Goal: Information Seeking & Learning: Understand process/instructions

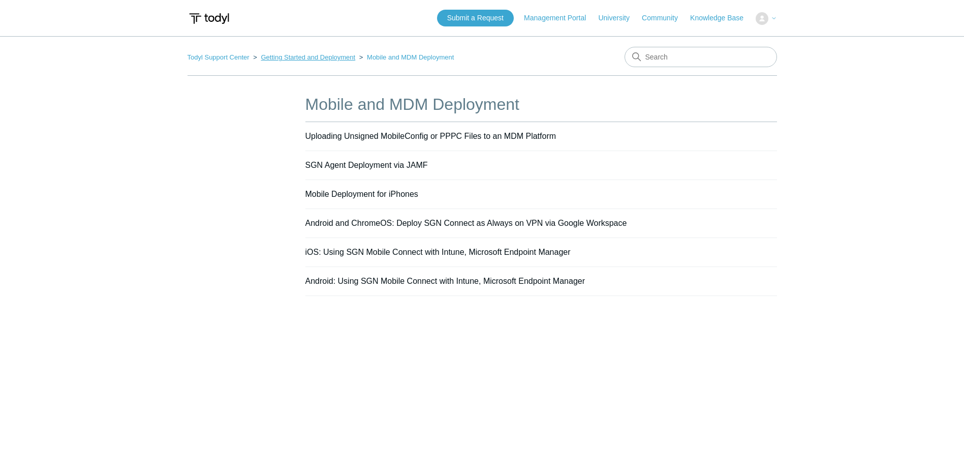
click at [316, 60] on link "Getting Started and Deployment" at bounding box center [308, 57] width 95 height 8
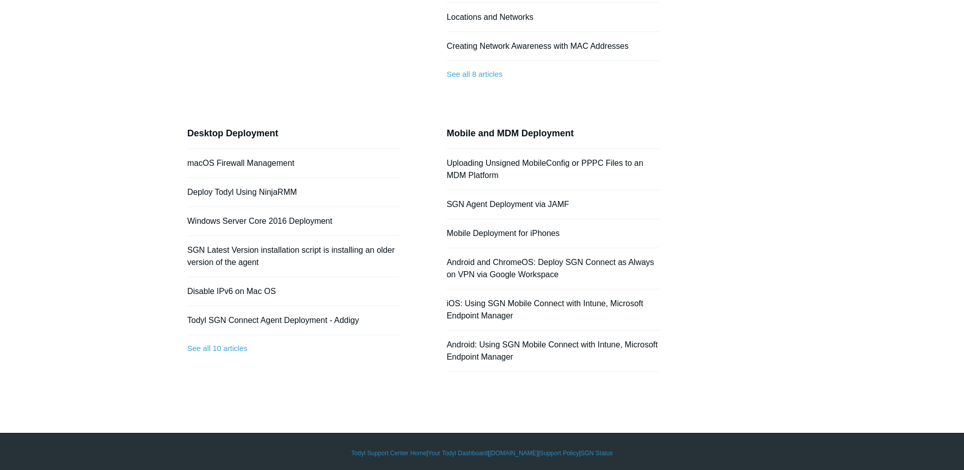
scroll to position [268, 0]
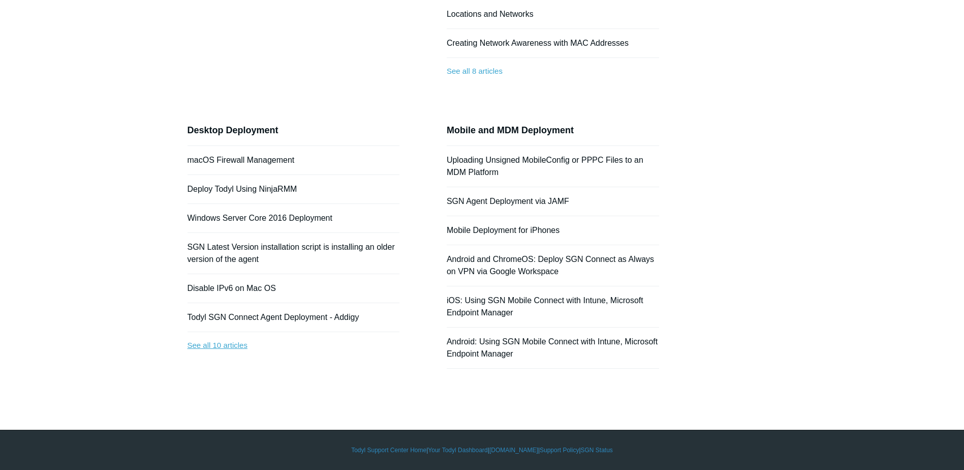
click at [245, 349] on link "See all 10 articles" at bounding box center [294, 345] width 212 height 27
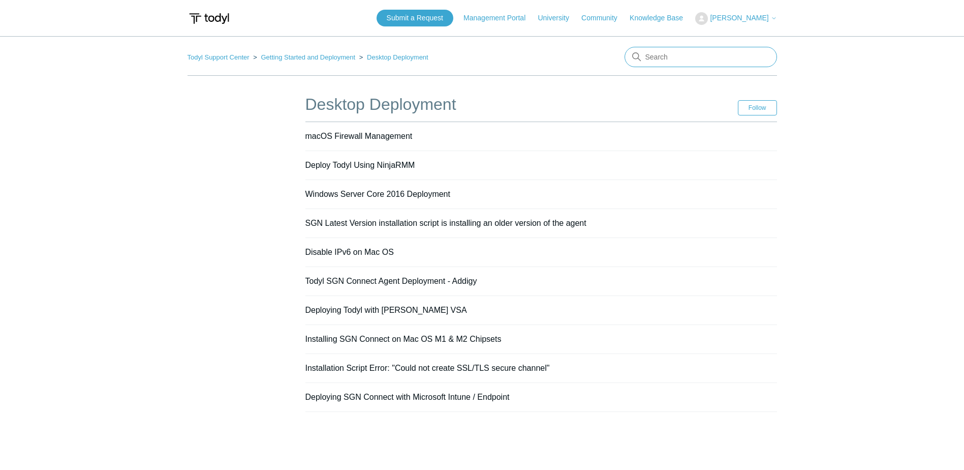
click at [674, 59] on input "Search" at bounding box center [701, 57] width 153 height 20
type input "install linux"
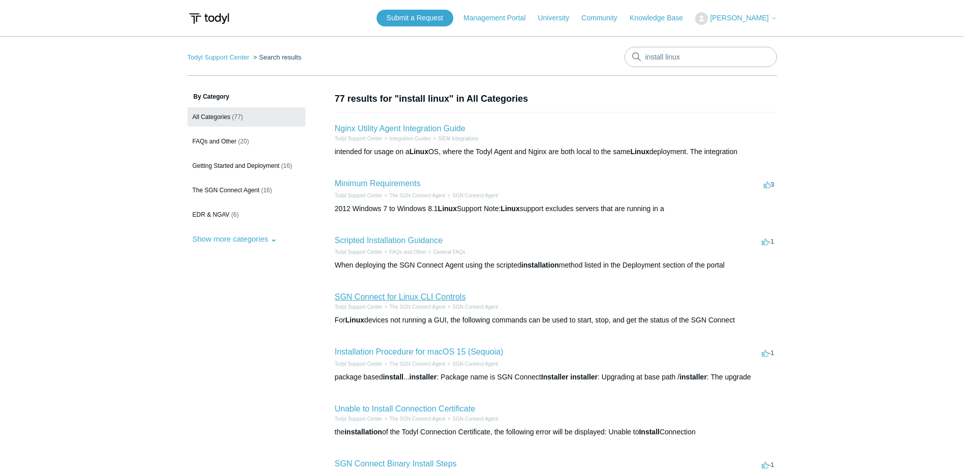
click at [424, 297] on link "SGN Connect for Linux CLI Controls" at bounding box center [400, 296] width 131 height 9
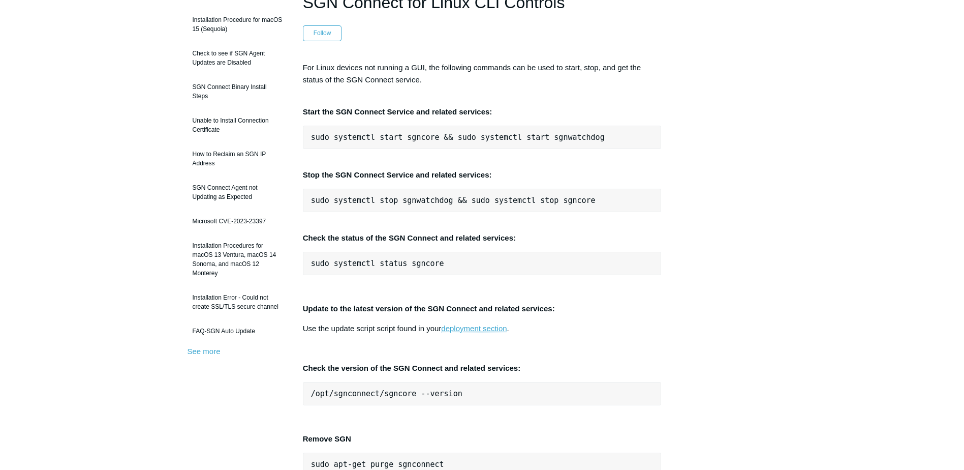
scroll to position [51, 0]
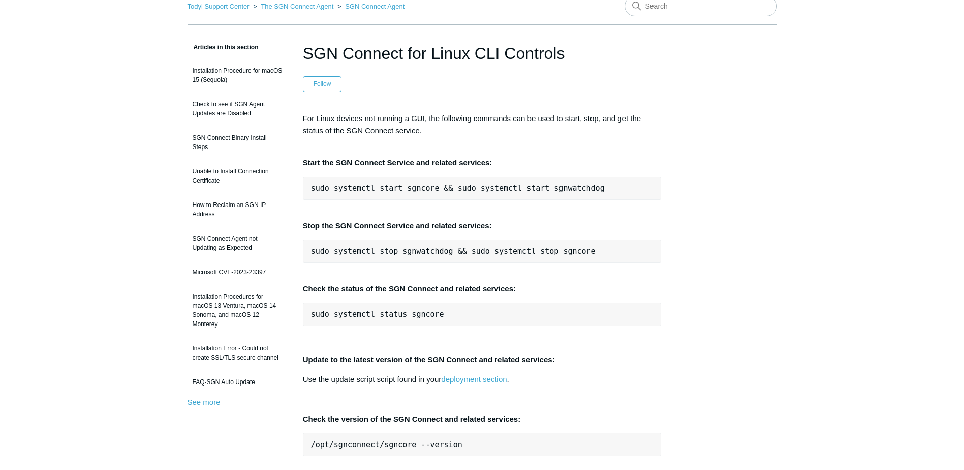
scroll to position [51, 0]
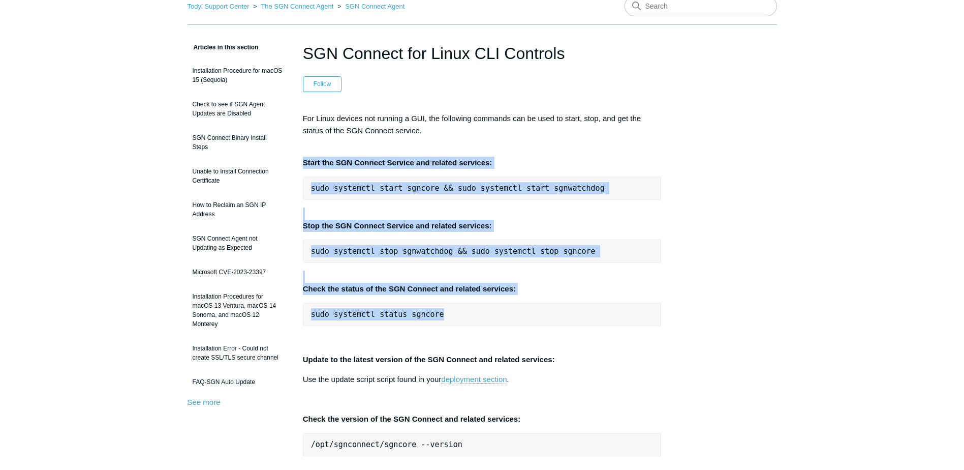
drag, startPoint x: 304, startPoint y: 164, endPoint x: 509, endPoint y: 319, distance: 257.3
click at [509, 319] on div "For Linux devices not running a GUI, the following commands can be used to star…" at bounding box center [482, 329] width 359 height 434
copy div "Start the SGN Connect Service and related services: sudo systemctl start sgncor…"
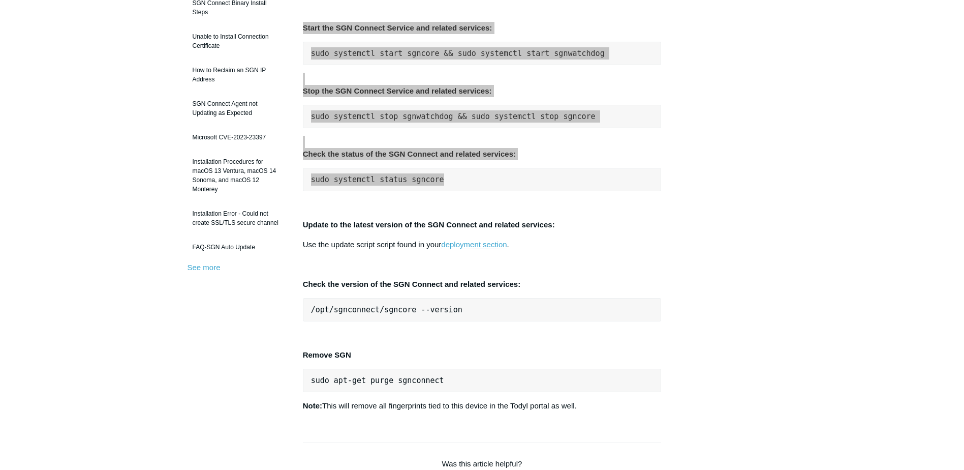
scroll to position [203, 0]
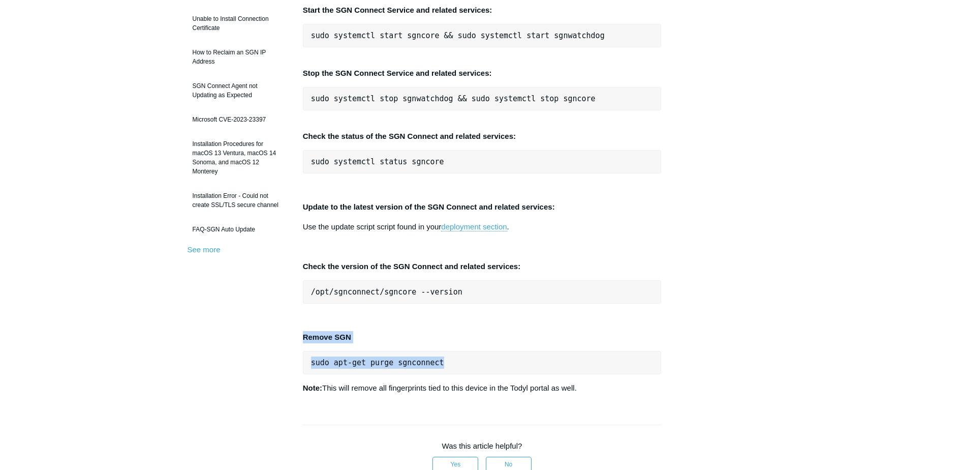
drag, startPoint x: 306, startPoint y: 334, endPoint x: 438, endPoint y: 360, distance: 135.3
click at [438, 360] on article "SGN Connect for Linux CLI Controls Follow Not yet followed by anyone For Linux …" at bounding box center [482, 309] width 389 height 840
drag, startPoint x: 438, startPoint y: 360, endPoint x: 420, endPoint y: 363, distance: 18.5
copy div "Remove SGN sudo apt-get purge sgnconnect"
drag, startPoint x: 592, startPoint y: 390, endPoint x: 303, endPoint y: 388, distance: 289.3
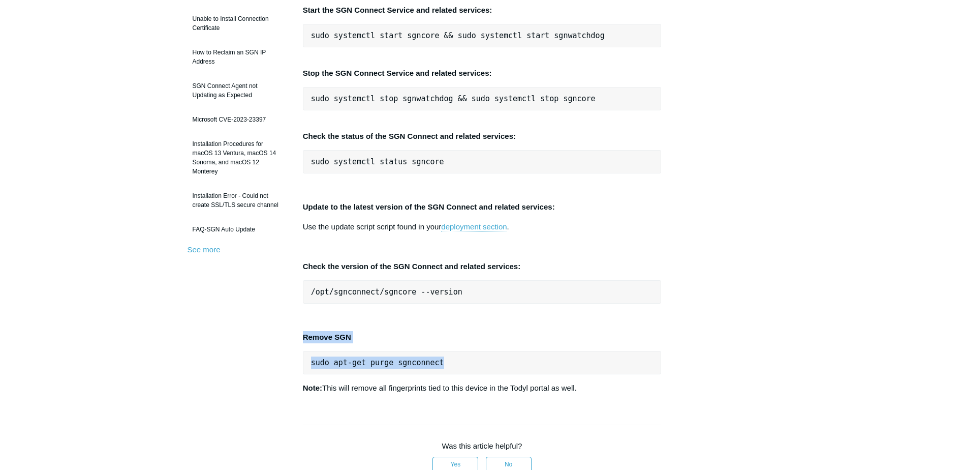
click at [303, 388] on p "Note: This will remove all fingerprints tied to this device in the Todyl portal…" at bounding box center [482, 388] width 359 height 12
copy p "Note: This will remove all fingerprints tied to this device in the Todyl portal…"
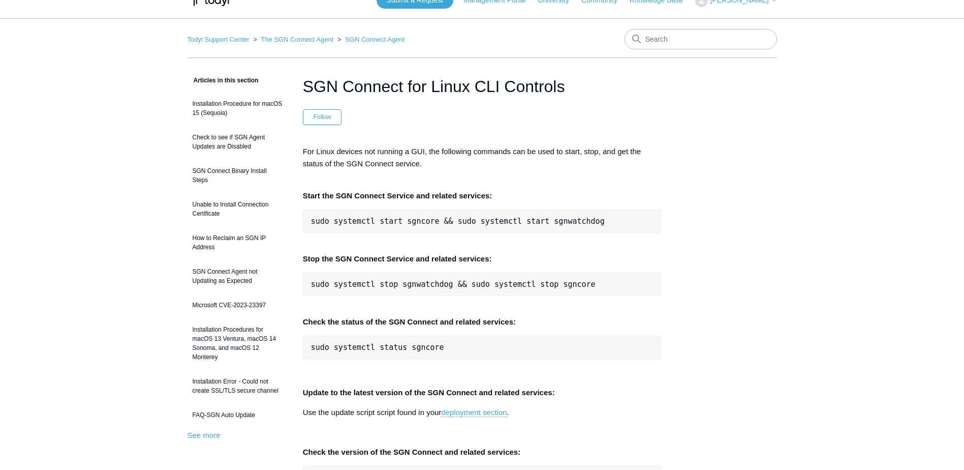
scroll to position [0, 0]
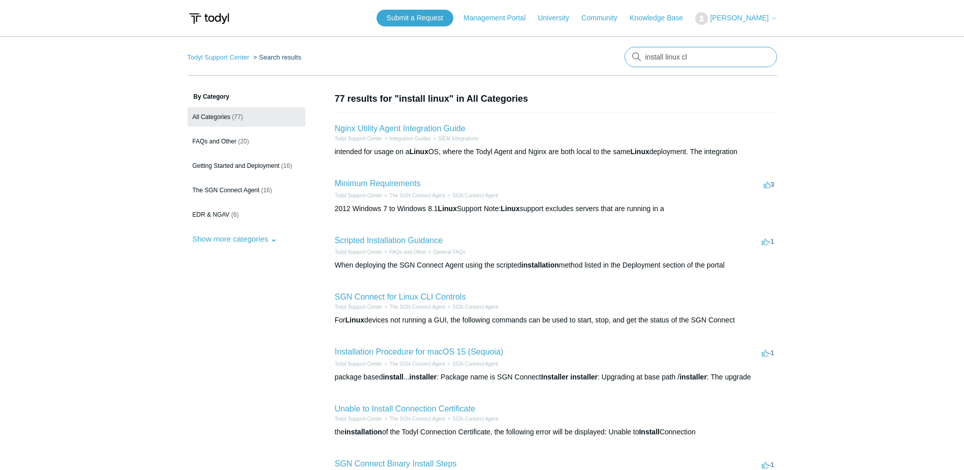
type input "install linux cli"
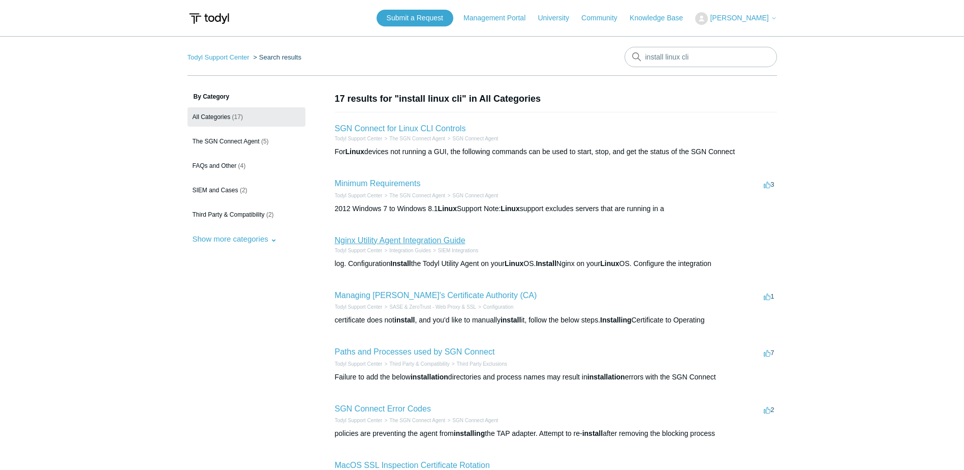
click at [432, 237] on link "Nginx Utility Agent Integration Guide" at bounding box center [400, 240] width 131 height 9
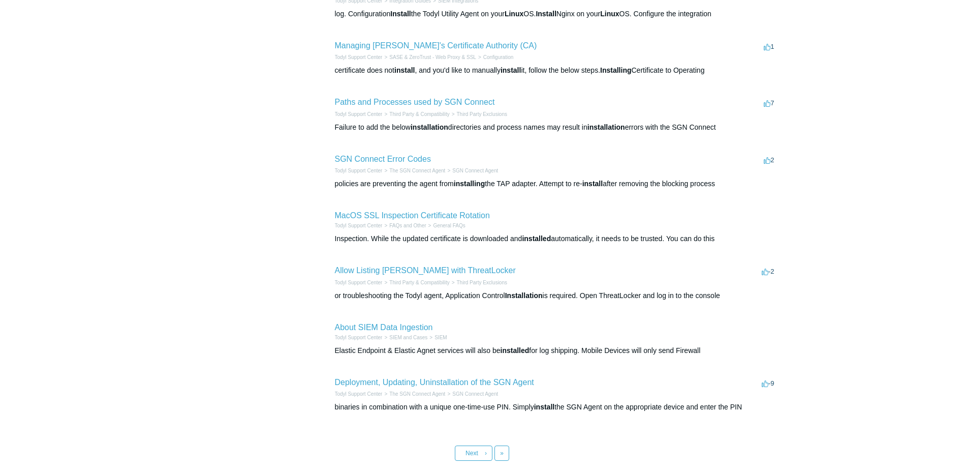
scroll to position [254, 0]
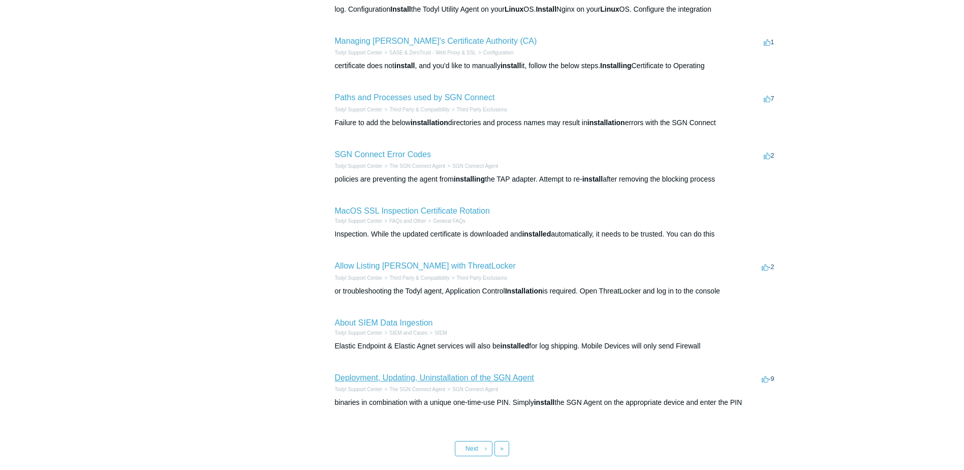
click at [493, 376] on link "Deployment, Updating, Uninstallation of the SGN Agent" at bounding box center [434, 377] width 199 height 9
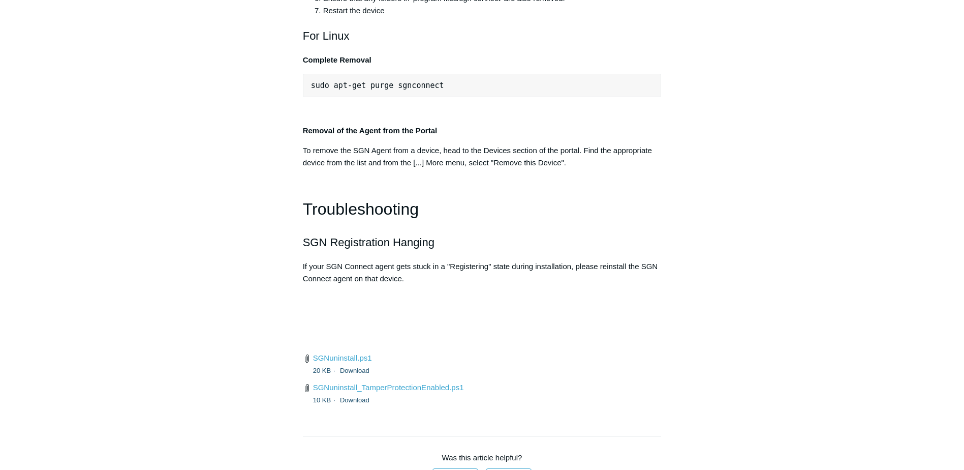
scroll to position [2186, 0]
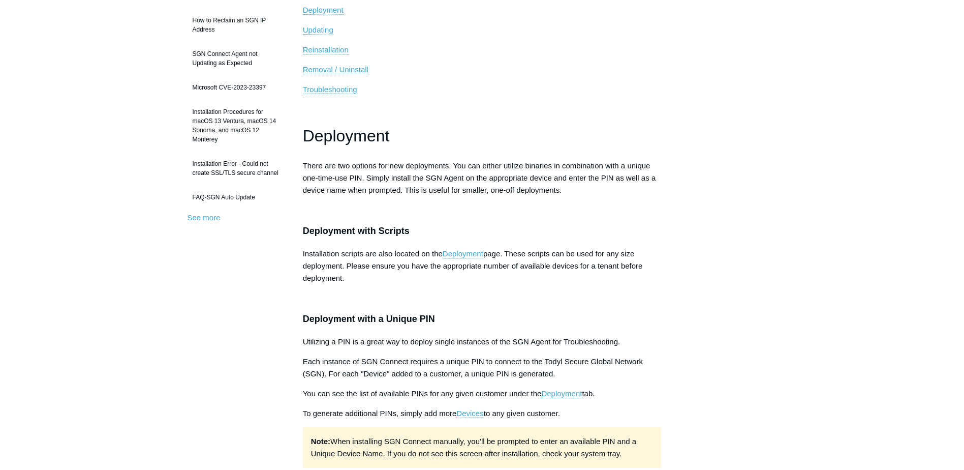
scroll to position [203, 0]
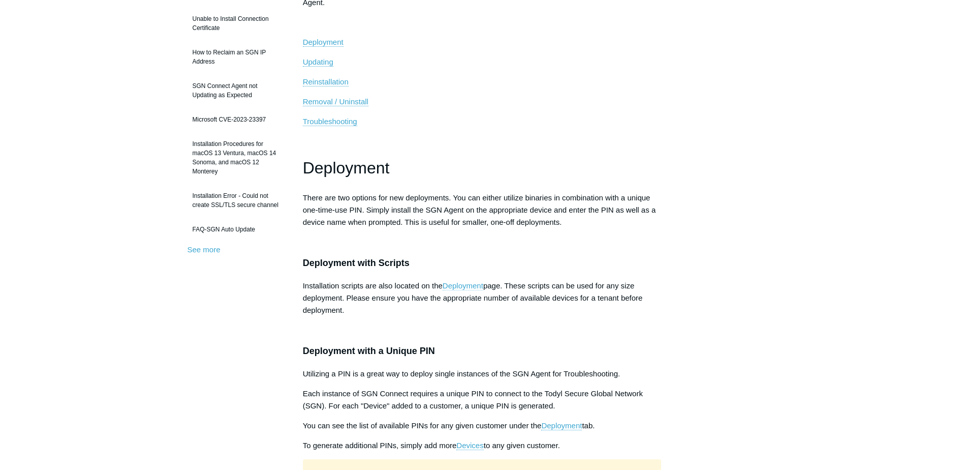
click at [463, 283] on link "Deployment" at bounding box center [463, 285] width 41 height 9
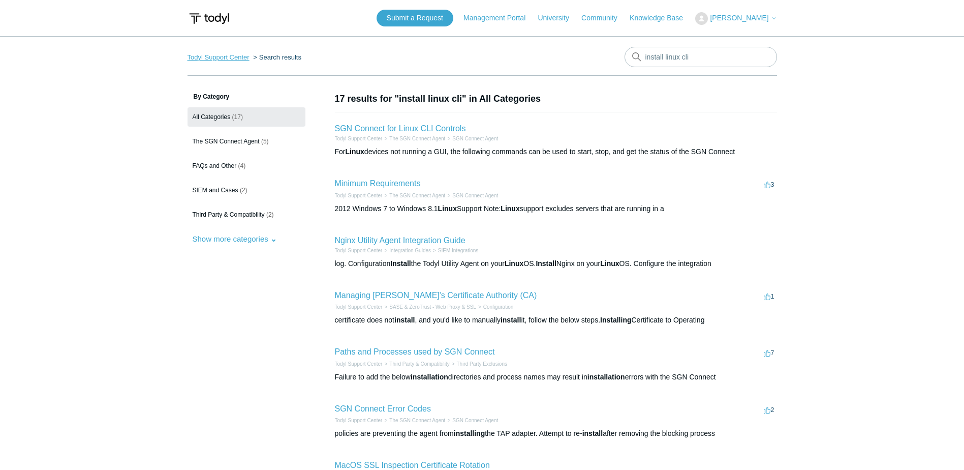
click at [214, 57] on link "Todyl Support Center" at bounding box center [219, 57] width 62 height 8
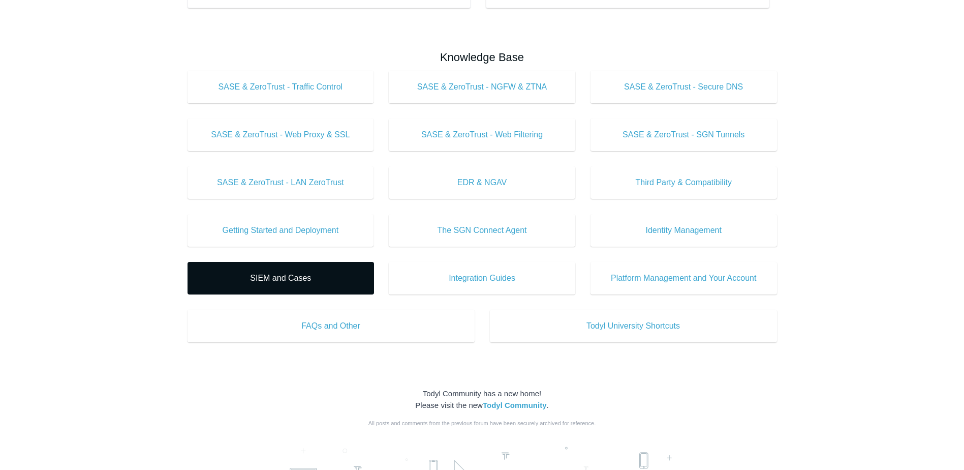
scroll to position [254, 0]
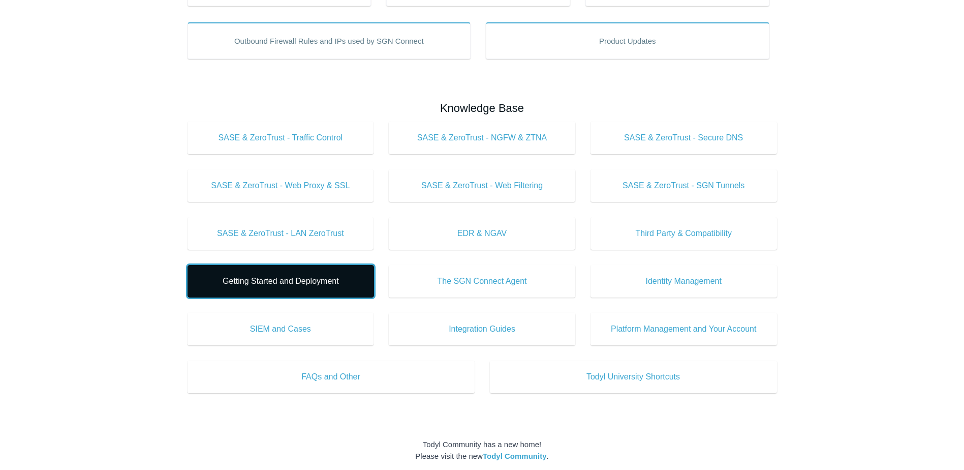
click at [323, 275] on span "Getting Started and Deployment" at bounding box center [281, 281] width 156 height 12
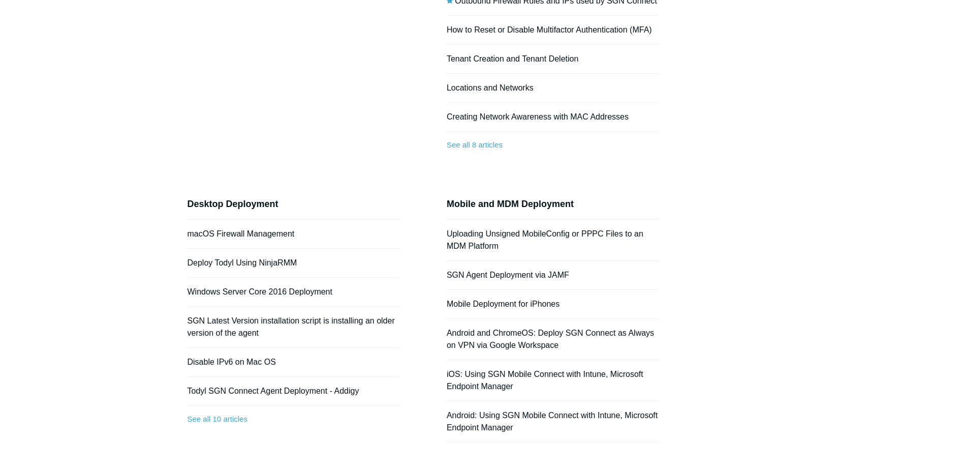
scroll to position [203, 0]
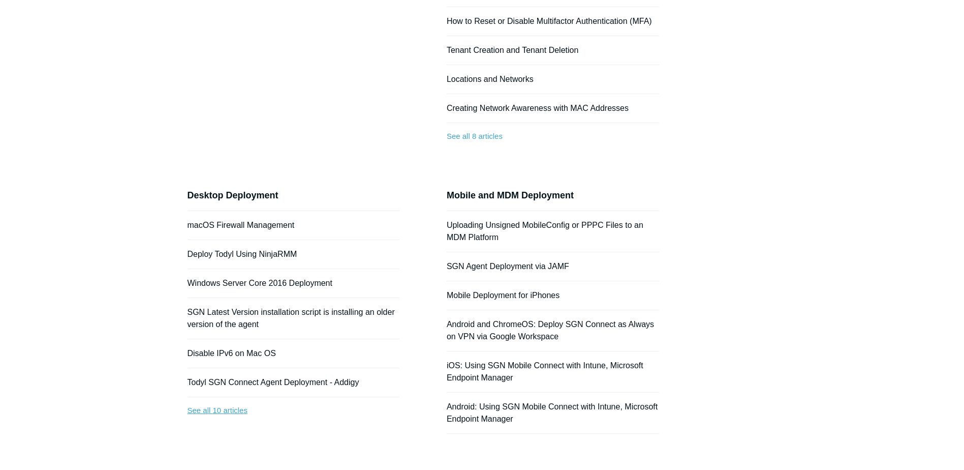
click at [243, 405] on link "See all 10 articles" at bounding box center [294, 410] width 212 height 27
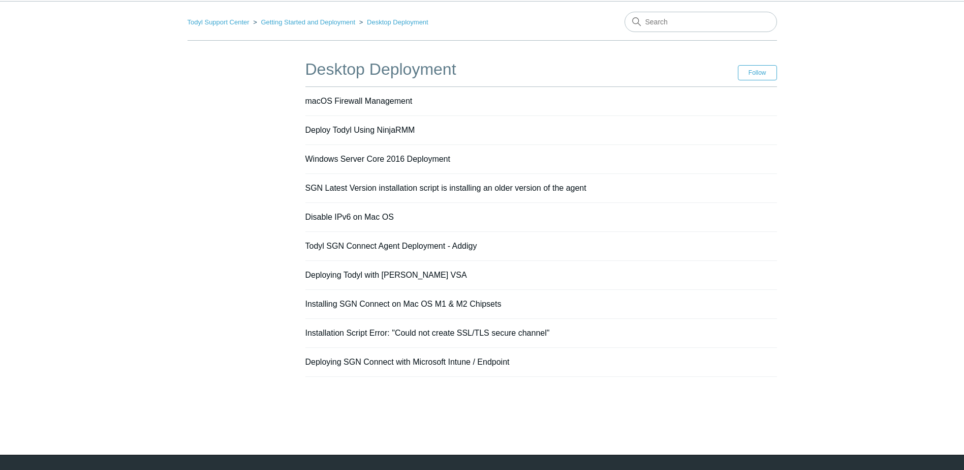
scroll to position [60, 0]
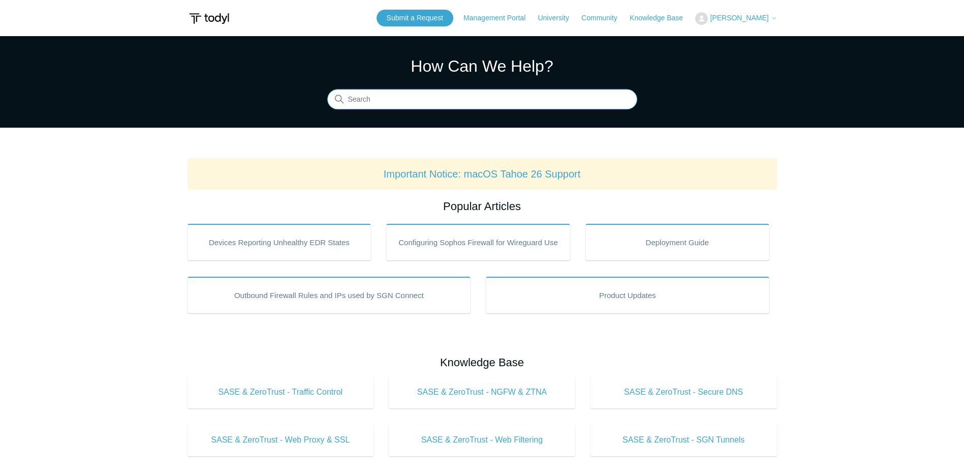
drag, startPoint x: 411, startPoint y: 106, endPoint x: 222, endPoint y: 80, distance: 191.3
click at [222, 80] on section "How Can We Help? Search" at bounding box center [482, 82] width 964 height 92
type input "linux"
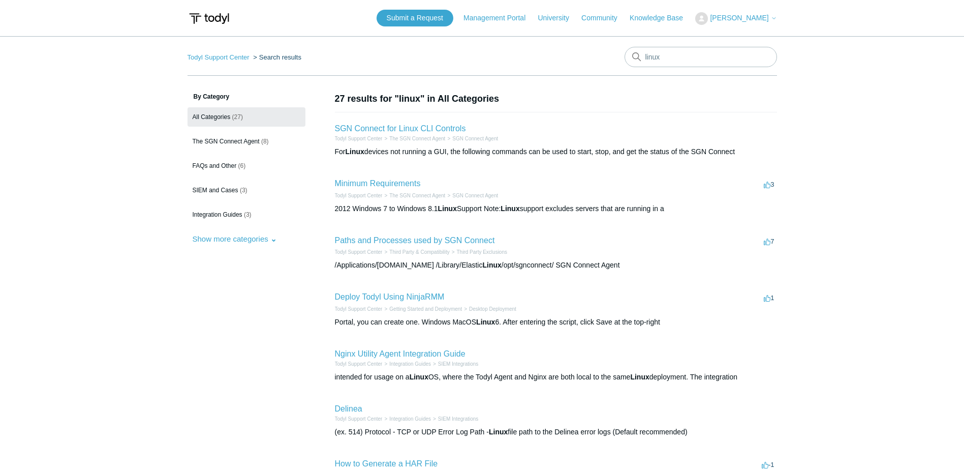
click at [384, 122] on li "SGN Connect for Linux CLI Controls Todyl Support Center The SGN Connect Agent S…" at bounding box center [556, 139] width 442 height 55
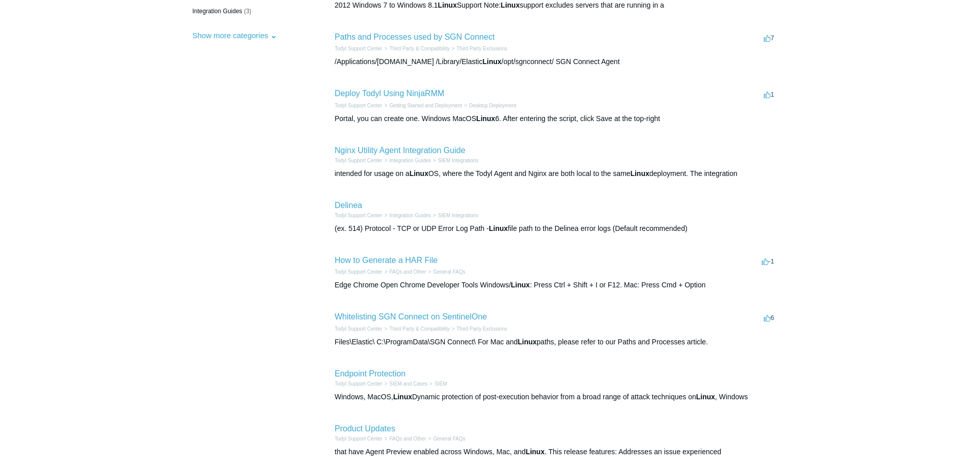
scroll to position [305, 0]
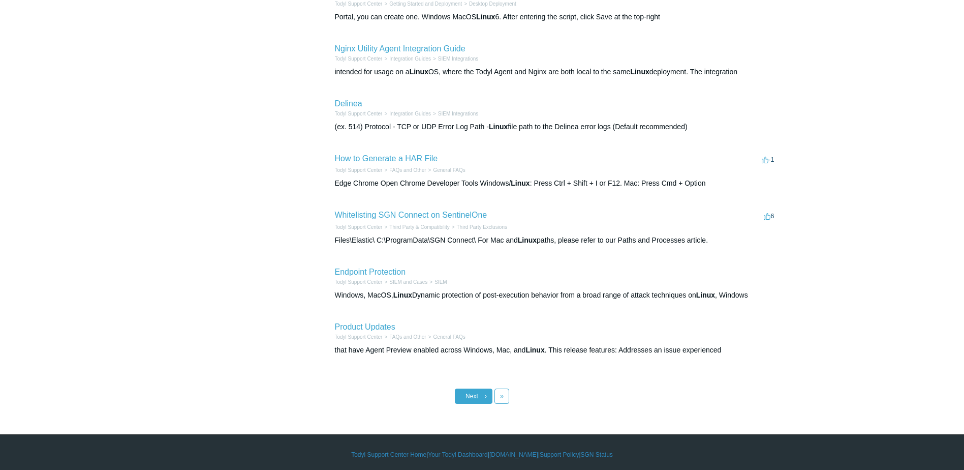
click at [470, 397] on span "Next" at bounding box center [472, 395] width 13 height 7
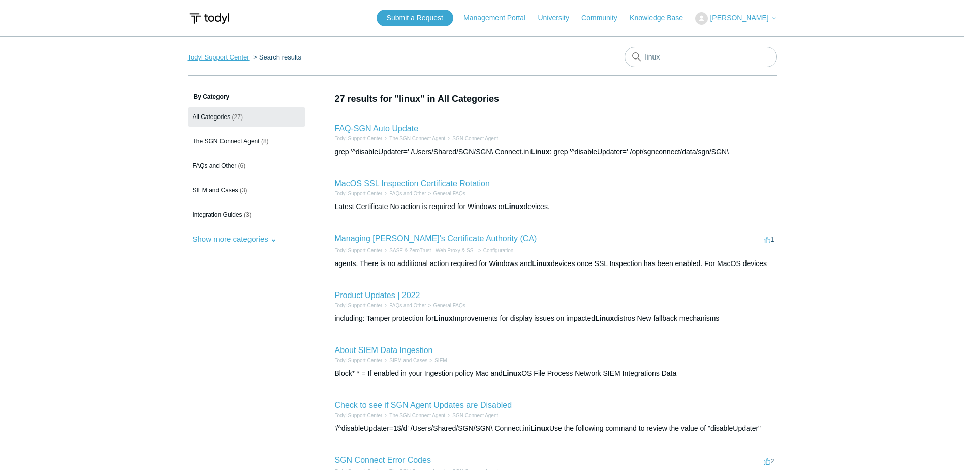
click at [229, 57] on link "Todyl Support Center" at bounding box center [219, 57] width 62 height 8
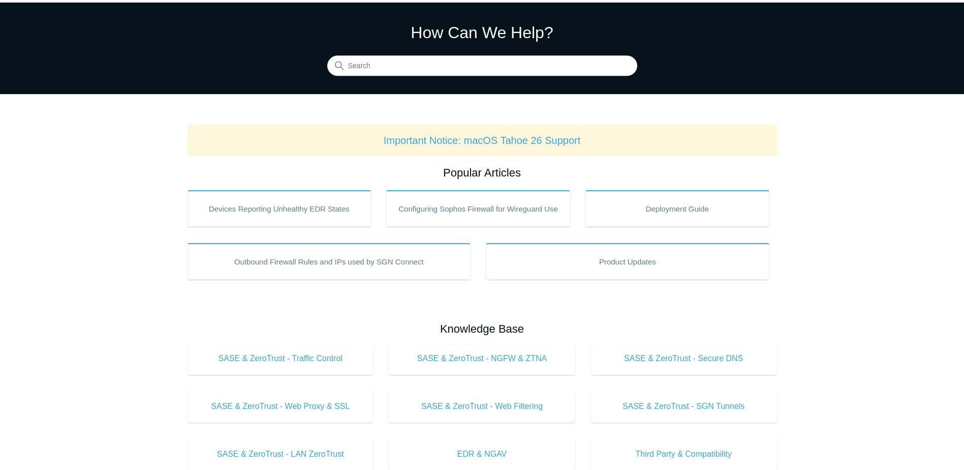
scroll to position [51, 0]
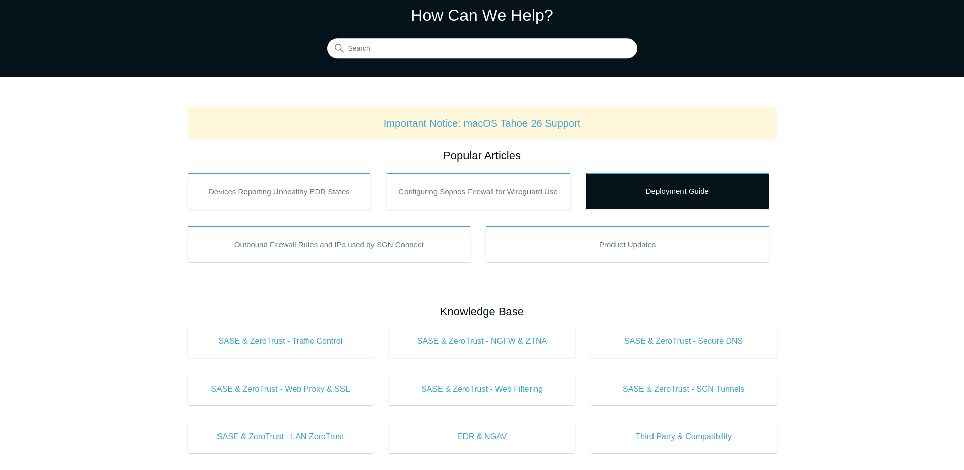
click at [670, 189] on link "Deployment Guide" at bounding box center [678, 191] width 184 height 37
